Goal: Task Accomplishment & Management: Manage account settings

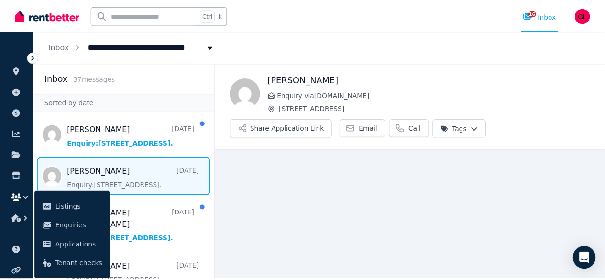
scroll to position [11, 0]
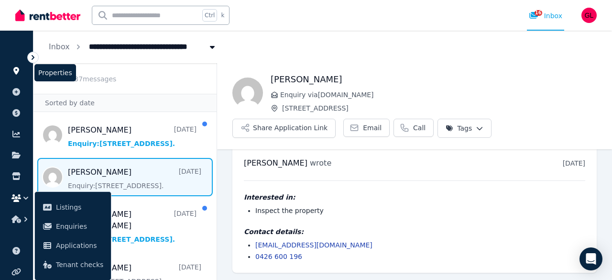
click at [14, 74] on icon at bounding box center [16, 71] width 10 height 8
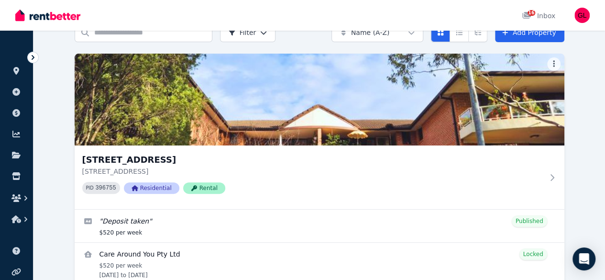
scroll to position [107, 0]
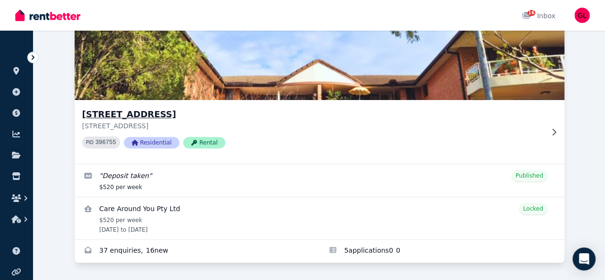
click at [549, 128] on icon at bounding box center [554, 132] width 10 height 8
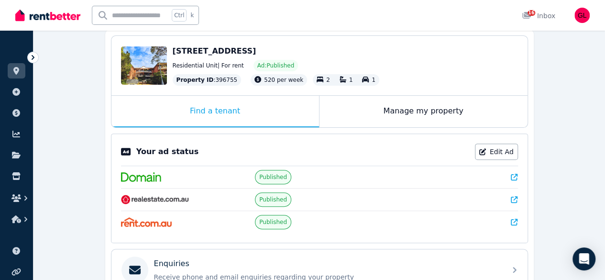
scroll to position [96, 0]
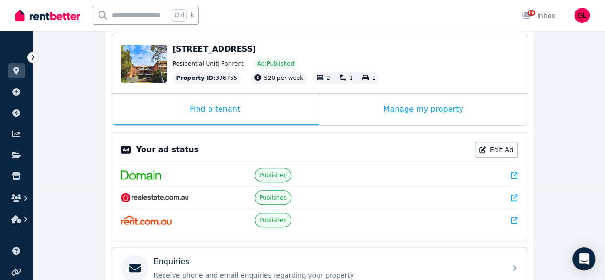
click at [435, 110] on div "Manage my property" at bounding box center [423, 110] width 208 height 32
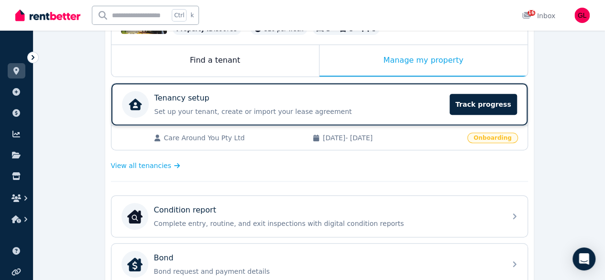
scroll to position [191, 0]
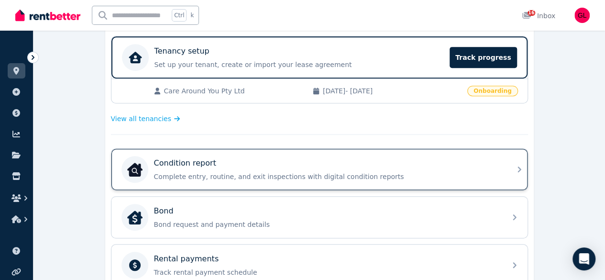
click at [320, 173] on p "Complete entry, routine, and exit inspections with digital condition reports" at bounding box center [327, 177] width 346 height 10
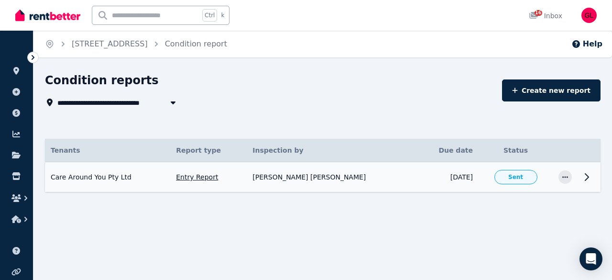
click at [586, 175] on icon at bounding box center [586, 176] width 11 height 11
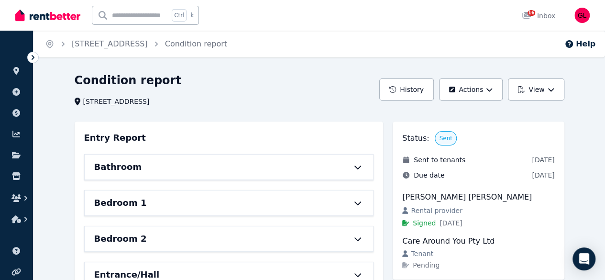
scroll to position [48, 0]
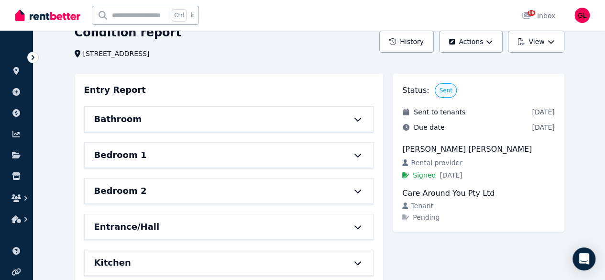
click at [361, 119] on icon at bounding box center [357, 120] width 7 height 4
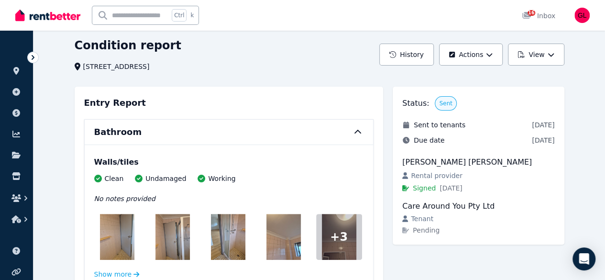
scroll to position [0, 0]
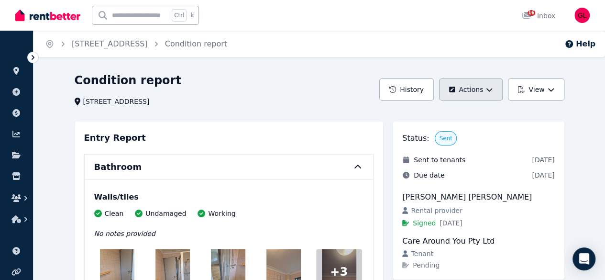
click at [472, 94] on button "Actions" at bounding box center [471, 89] width 64 height 22
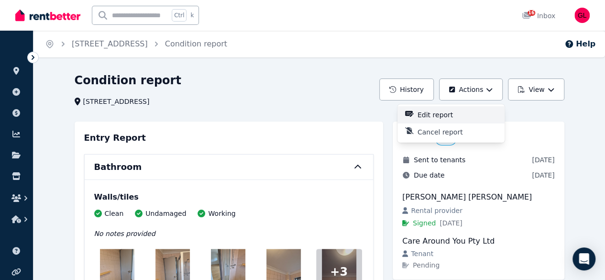
click at [448, 113] on p "Edit report" at bounding box center [438, 115] width 43 height 10
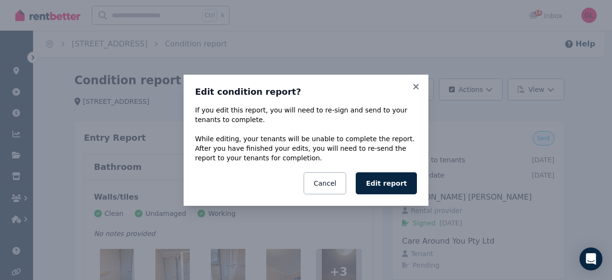
click at [415, 82] on div "Edit condition report? If you edit this report, you will need to re-sign and se…" at bounding box center [306, 140] width 245 height 131
click at [414, 86] on icon at bounding box center [416, 86] width 10 height 9
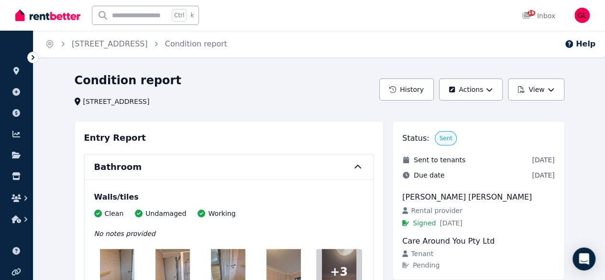
click at [125, 45] on link "[STREET_ADDRESS]" at bounding box center [110, 43] width 76 height 9
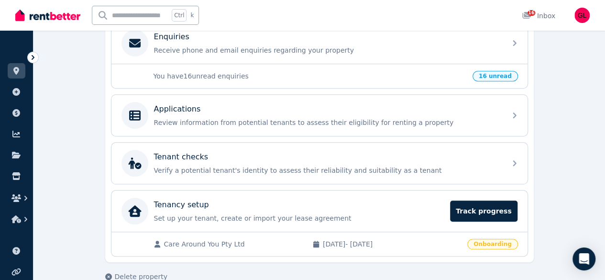
scroll to position [333, 0]
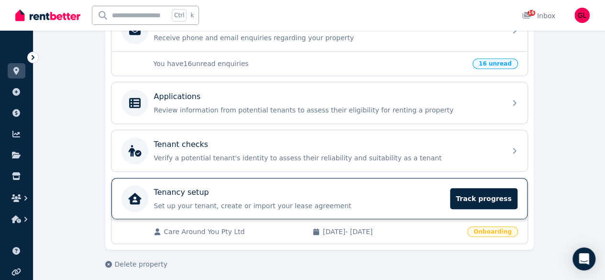
click at [299, 203] on p "Set up your tenant, create or import your lease agreement" at bounding box center [299, 206] width 291 height 10
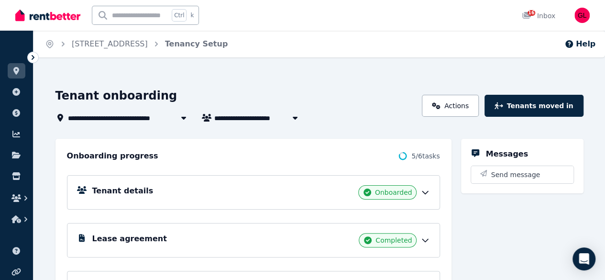
click at [413, 159] on span "5 / 6 tasks" at bounding box center [425, 156] width 28 height 10
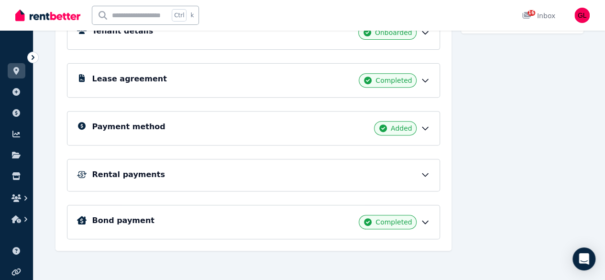
scroll to position [160, 0]
click at [417, 164] on div "Rental payments" at bounding box center [253, 175] width 373 height 33
click at [424, 170] on icon at bounding box center [425, 175] width 10 height 10
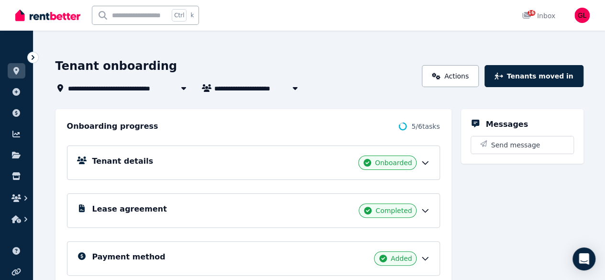
scroll to position [0, 0]
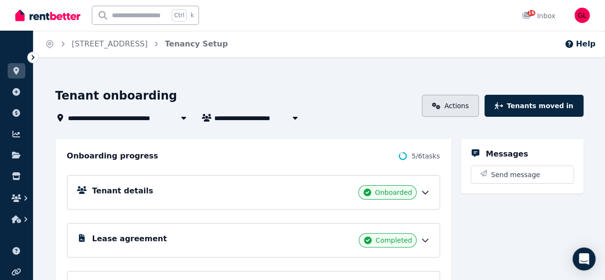
click at [465, 102] on link "Actions" at bounding box center [450, 106] width 57 height 22
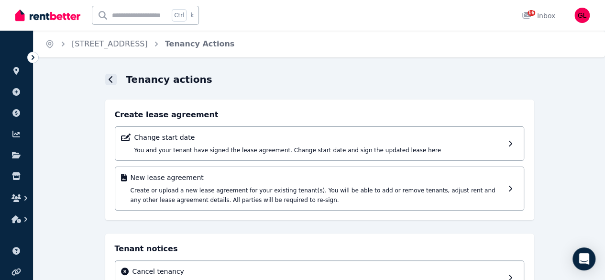
click at [108, 77] on div at bounding box center [110, 79] width 11 height 11
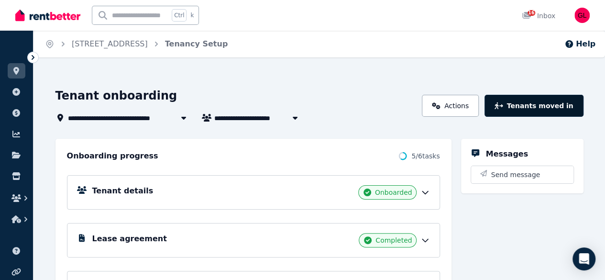
click at [547, 107] on button "Tenants moved in" at bounding box center [533, 106] width 99 height 22
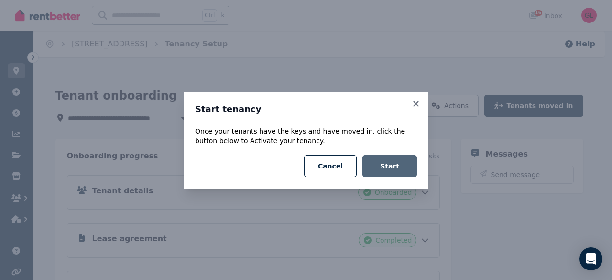
click at [392, 164] on button "Start" at bounding box center [389, 166] width 55 height 22
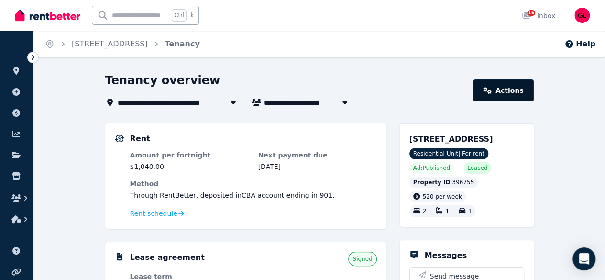
click at [492, 93] on icon at bounding box center [487, 90] width 9 height 7
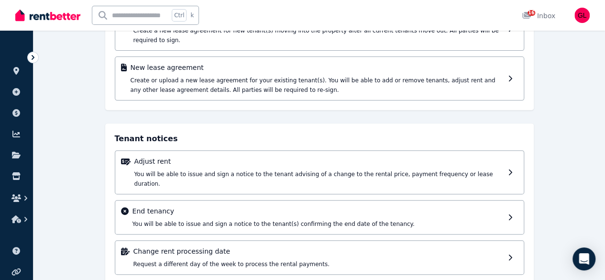
scroll to position [120, 0]
click at [15, 69] on icon at bounding box center [16, 71] width 10 height 8
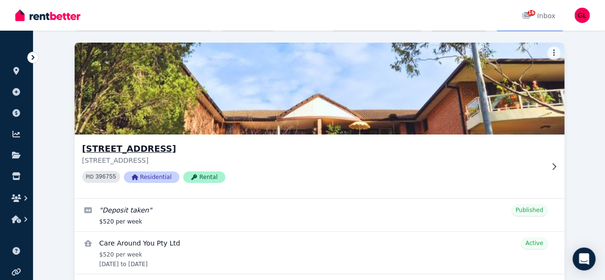
scroll to position [107, 0]
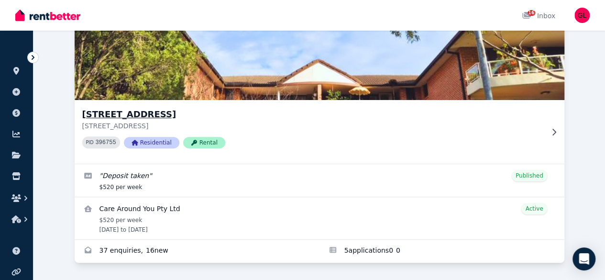
click at [185, 108] on h3 "[STREET_ADDRESS]" at bounding box center [312, 114] width 461 height 13
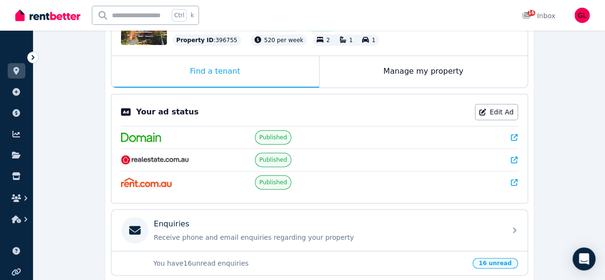
scroll to position [70, 0]
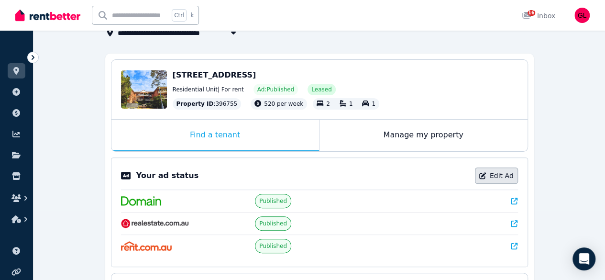
click at [486, 178] on icon at bounding box center [482, 175] width 7 height 7
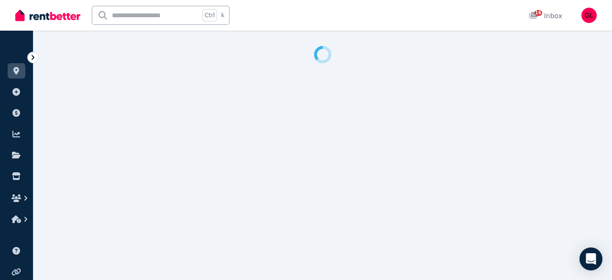
select select "**********"
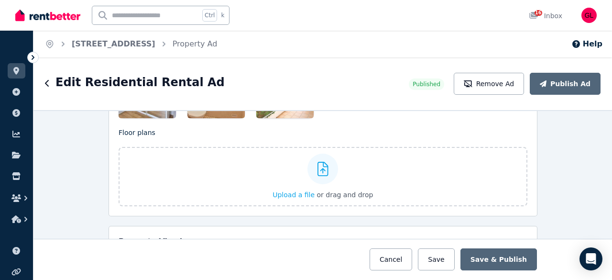
scroll to position [1339, 0]
